Goal: Book appointment/travel/reservation

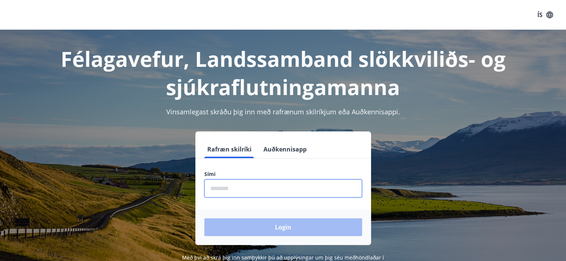
click at [233, 193] on input "phone" at bounding box center [283, 189] width 158 height 18
type input "********"
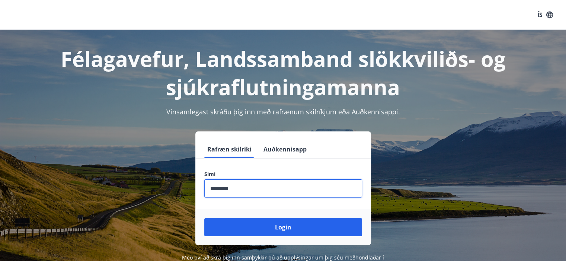
click at [204, 219] on button "Login" at bounding box center [283, 228] width 158 height 18
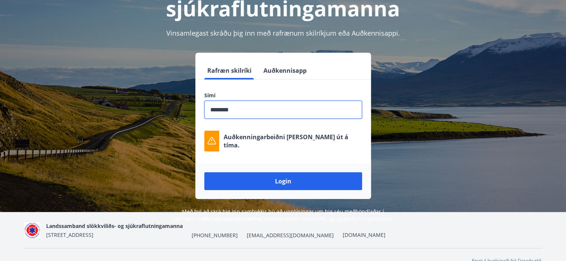
scroll to position [79, 0]
click at [204, 173] on button "Login" at bounding box center [283, 182] width 158 height 18
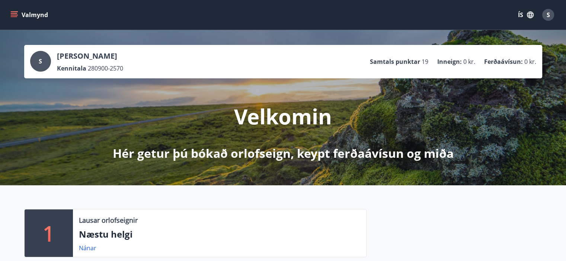
drag, startPoint x: 13, startPoint y: 9, endPoint x: 12, endPoint y: 16, distance: 7.2
click at [12, 16] on icon "menu" at bounding box center [13, 14] width 7 height 7
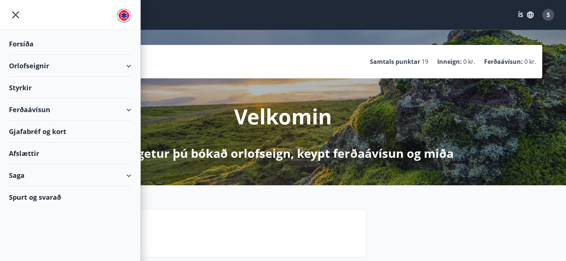
click at [131, 65] on div "Orlofseignir" at bounding box center [70, 66] width 122 height 22
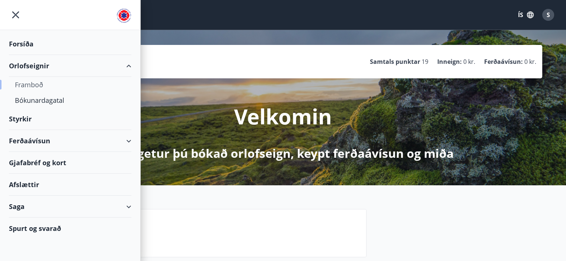
drag, startPoint x: 39, startPoint y: 66, endPoint x: 22, endPoint y: 86, distance: 25.6
click at [22, 86] on div "Framboð" at bounding box center [70, 85] width 110 height 16
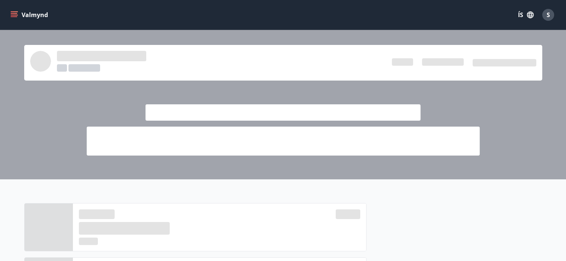
click at [11, 19] on button "Valmynd" at bounding box center [30, 14] width 42 height 13
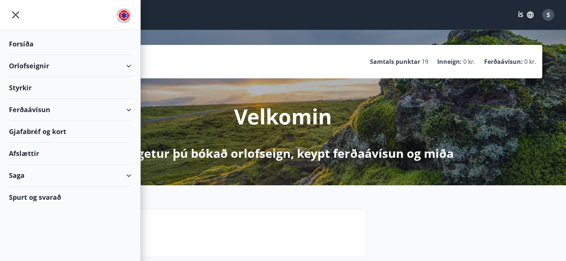
click at [54, 70] on div "Orlofseignir" at bounding box center [70, 66] width 122 height 22
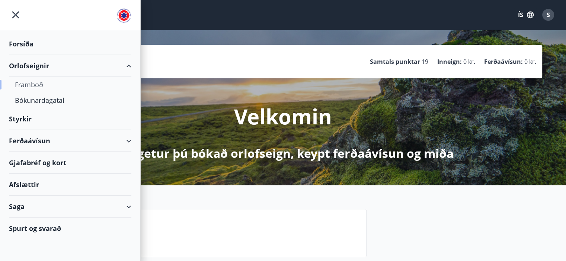
click at [30, 81] on div "Framboð" at bounding box center [70, 85] width 110 height 16
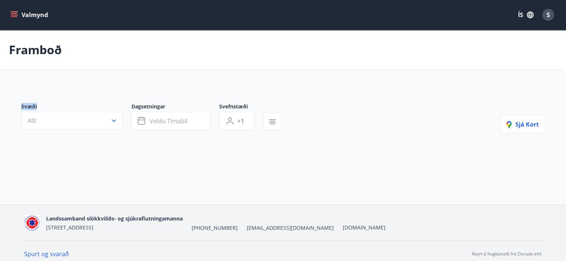
click at [30, 81] on main "Framboð Svæði Allt Dagsetningar Veldu tímabil Svefnstæði +1 Sjá kort" at bounding box center [283, 102] width 566 height 145
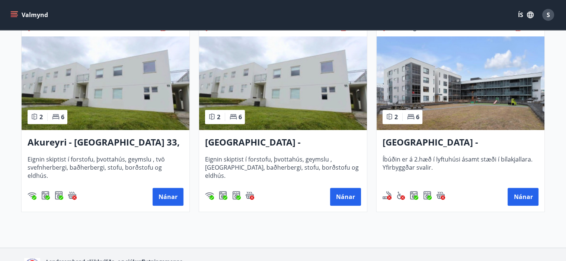
scroll to position [341, 0]
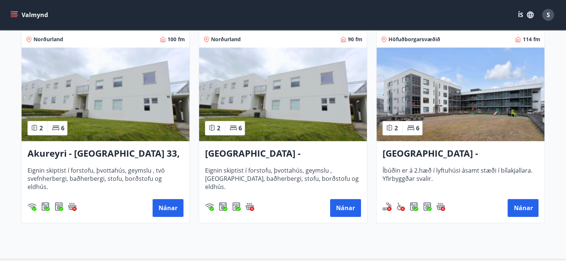
click at [274, 159] on h3 "Akureyri - Skálatún 33, NEÐRI HÆÐ" at bounding box center [283, 153] width 156 height 13
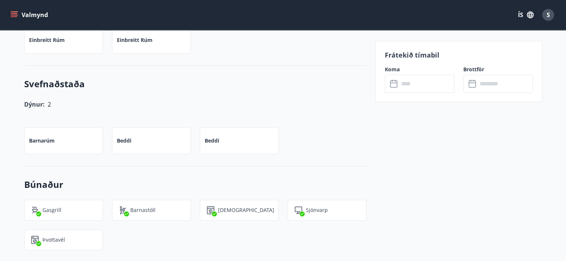
scroll to position [466, 0]
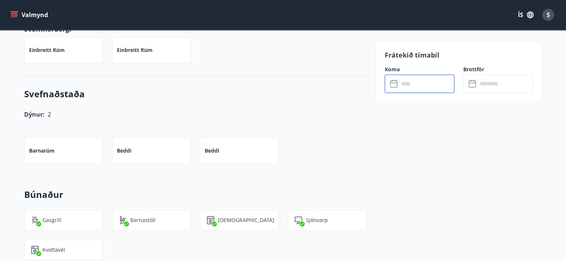
click at [409, 81] on input "text" at bounding box center [426, 84] width 55 height 18
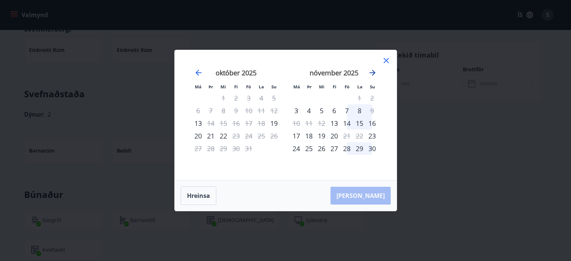
click at [371, 74] on icon "Move forward to switch to the next month." at bounding box center [372, 72] width 9 height 9
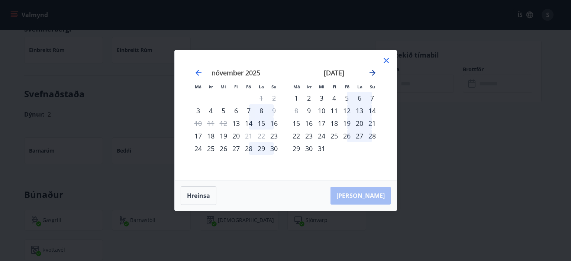
click at [371, 74] on icon "Move forward to switch to the next month." at bounding box center [372, 72] width 9 height 9
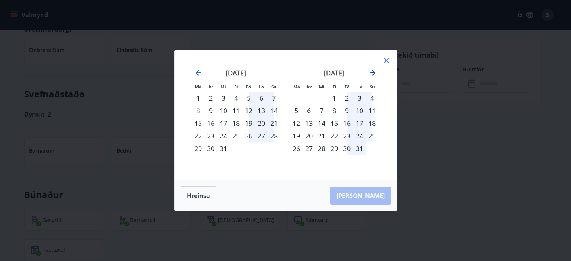
click at [371, 74] on icon "Move forward to switch to the next month." at bounding box center [372, 72] width 9 height 9
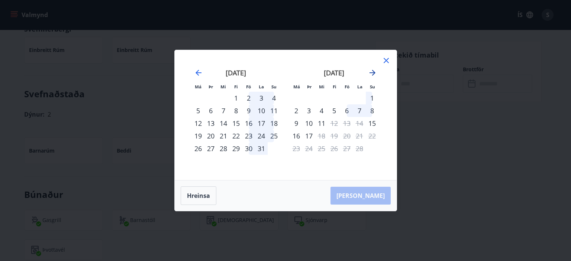
click at [371, 74] on icon "Move forward to switch to the next month." at bounding box center [372, 72] width 9 height 9
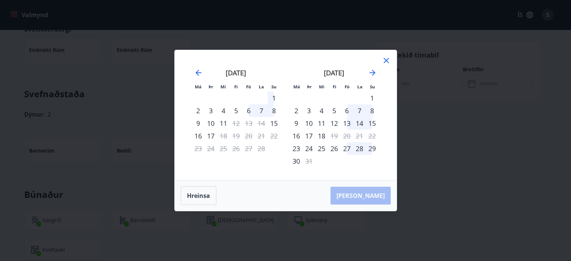
click at [387, 62] on icon at bounding box center [386, 60] width 5 height 5
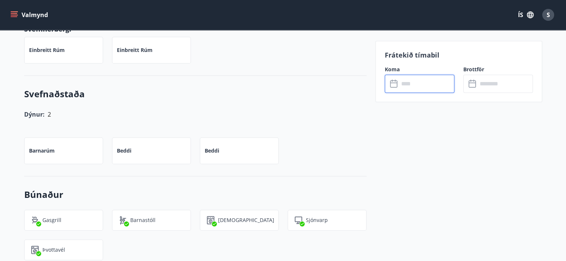
scroll to position [0, 0]
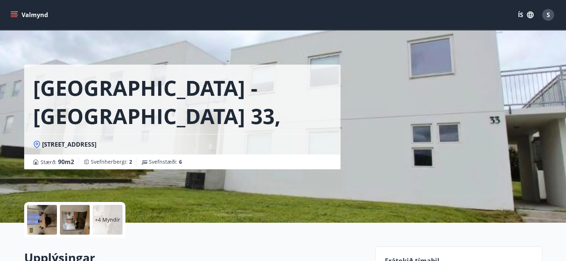
click at [18, 19] on button "Valmynd" at bounding box center [30, 14] width 42 height 13
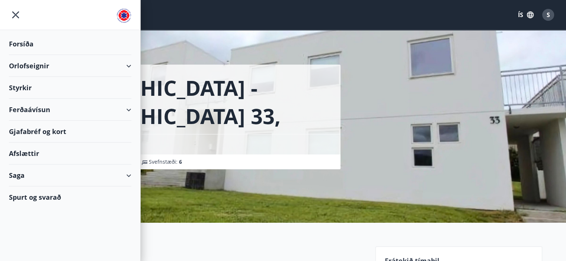
click at [26, 90] on div "Styrkir" at bounding box center [70, 88] width 122 height 22
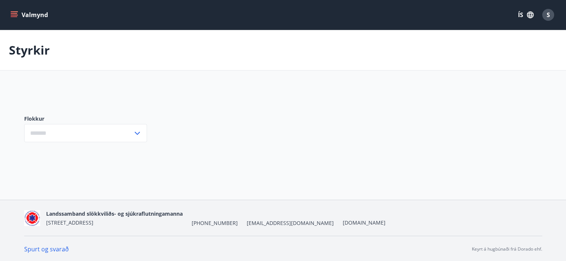
type input "***"
